Goal: Navigation & Orientation: Find specific page/section

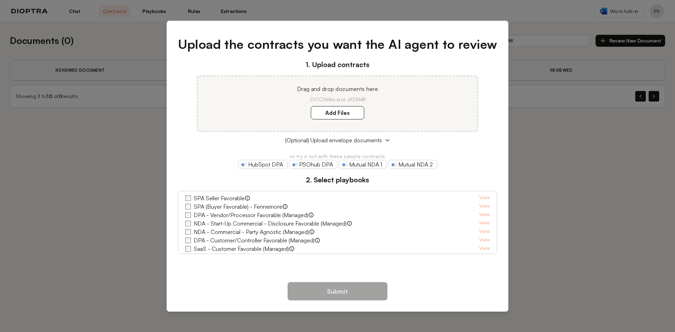
click at [581, 175] on div "Upload the contracts you want the AI agent to review 1. Upload contracts Drag a…" at bounding box center [337, 166] width 675 height 332
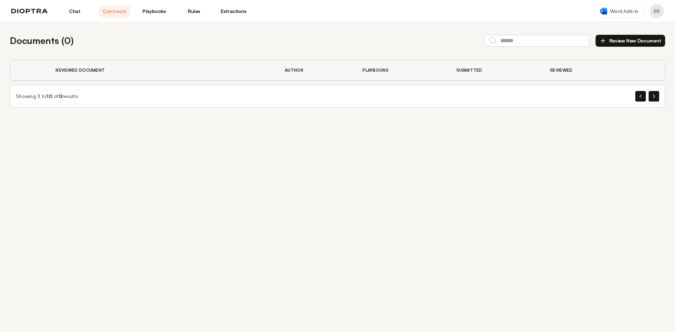
click at [158, 9] on link "Playbooks" at bounding box center [154, 11] width 31 height 12
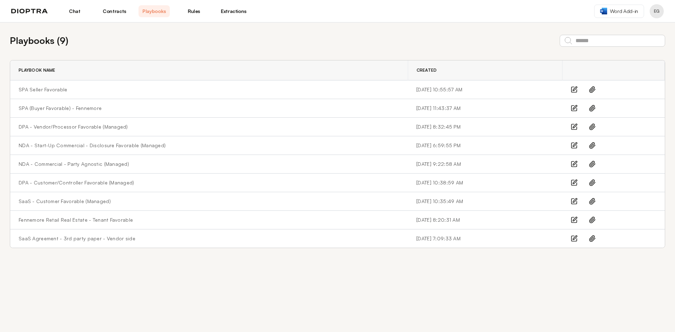
click at [602, 12] on img at bounding box center [603, 11] width 7 height 7
click at [29, 12] on img at bounding box center [29, 11] width 37 height 5
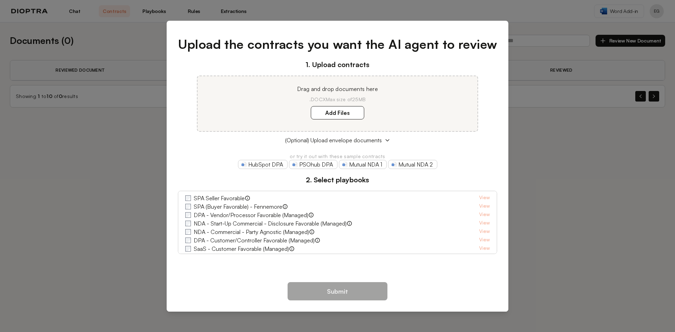
click at [616, 193] on div "Upload the contracts you want the AI agent to review 1. Upload contracts Drag a…" at bounding box center [337, 166] width 675 height 332
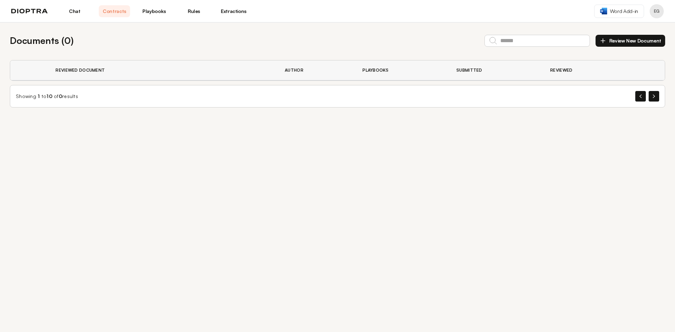
click at [162, 13] on link "Playbooks" at bounding box center [154, 11] width 31 height 12
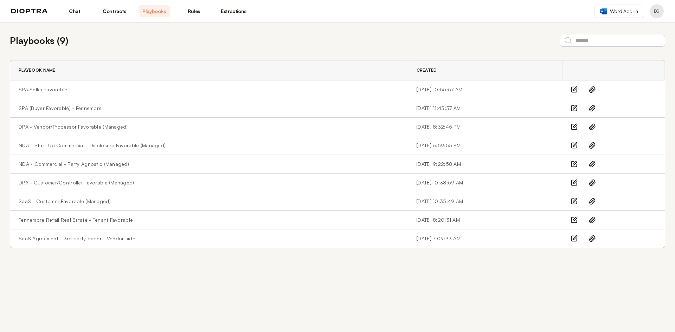
click at [661, 7] on button "Profile menu" at bounding box center [657, 11] width 14 height 14
click at [200, 11] on link "Rules" at bounding box center [193, 11] width 31 height 12
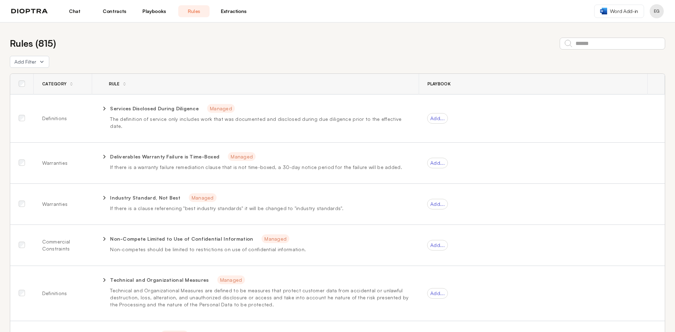
click at [69, 85] on icon at bounding box center [71, 84] width 4 height 4
